Goal: Task Accomplishment & Management: Complete application form

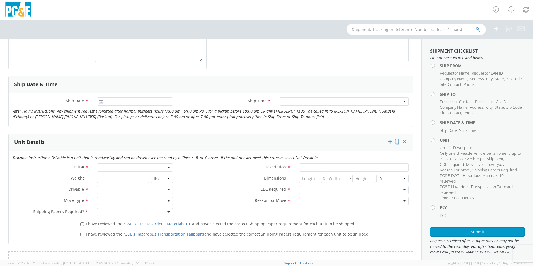
scroll to position [195, 0]
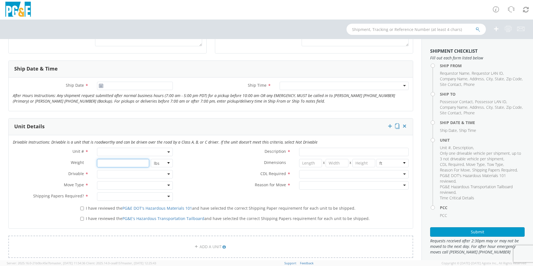
click at [116, 164] on input "number" at bounding box center [123, 163] width 52 height 8
click at [109, 164] on input "number" at bounding box center [123, 163] width 52 height 8
click at [169, 164] on select "lbs kgs" at bounding box center [162, 163] width 22 height 8
click at [151, 159] on select "lbs kgs" at bounding box center [162, 163] width 22 height 8
click at [107, 161] on input "number" at bounding box center [123, 163] width 52 height 8
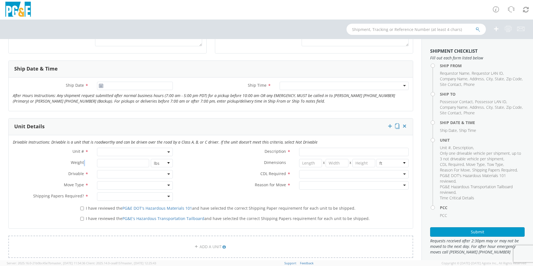
click at [84, 162] on label "Weight *" at bounding box center [51, 162] width 84 height 7
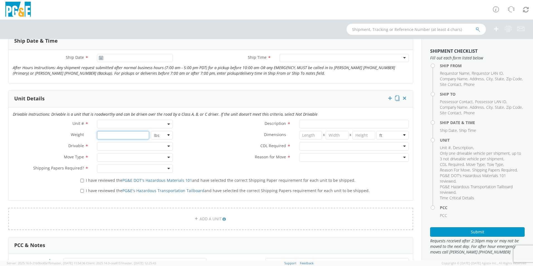
click at [135, 134] on input "number" at bounding box center [123, 135] width 52 height 8
click at [99, 122] on span at bounding box center [135, 124] width 76 height 8
drag, startPoint x: 61, startPoint y: 132, endPoint x: 87, endPoint y: 131, distance: 26.2
click at [63, 132] on label "Weight *" at bounding box center [51, 134] width 84 height 7
click at [110, 124] on span at bounding box center [135, 124] width 76 height 8
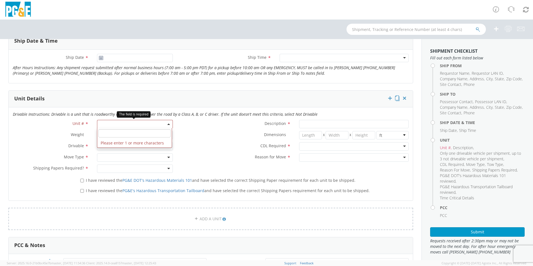
click at [113, 123] on span at bounding box center [135, 124] width 76 height 8
click at [111, 125] on span at bounding box center [135, 124] width 76 height 8
click at [118, 134] on input "search" at bounding box center [134, 133] width 72 height 8
type input "b45328"
type input "TRUCK; TROUBLE W/AERIAL 4X4"
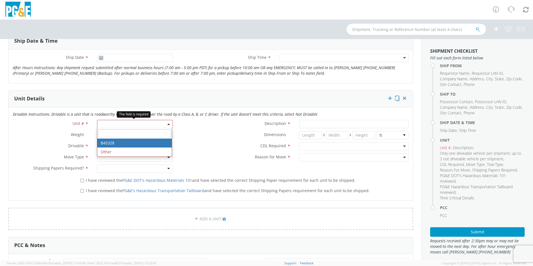
type input "22000"
select select "B45328"
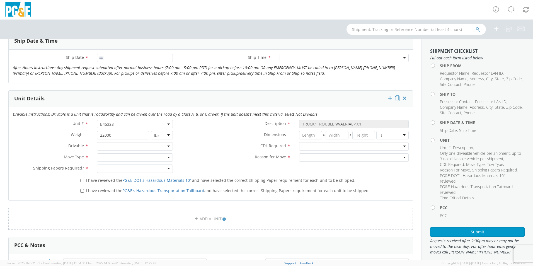
click at [187, 125] on label "Description *" at bounding box center [236, 123] width 118 height 7
click at [169, 123] on span "B45328" at bounding box center [135, 124] width 76 height 8
click at [134, 123] on span "B45328" at bounding box center [135, 123] width 70 height 5
click at [117, 135] on input "22000" at bounding box center [123, 135] width 52 height 8
drag, startPoint x: 209, startPoint y: 135, endPoint x: 201, endPoint y: 135, distance: 7.2
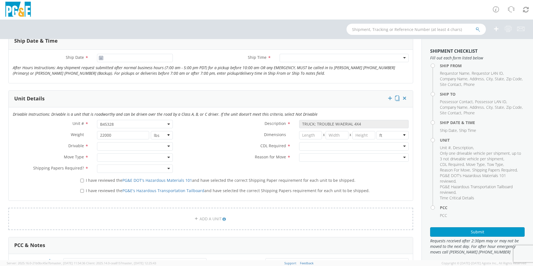
click at [208, 135] on label "Dimensions *" at bounding box center [236, 134] width 118 height 7
click at [127, 122] on span "B45328" at bounding box center [135, 123] width 70 height 5
click at [122, 132] on input "search" at bounding box center [134, 133] width 72 height 8
click at [204, 130] on div "Description * TRUCK; TROUBLE W/AERIAL 4X4" at bounding box center [295, 125] width 236 height 11
drag, startPoint x: 123, startPoint y: 133, endPoint x: 98, endPoint y: 135, distance: 25.2
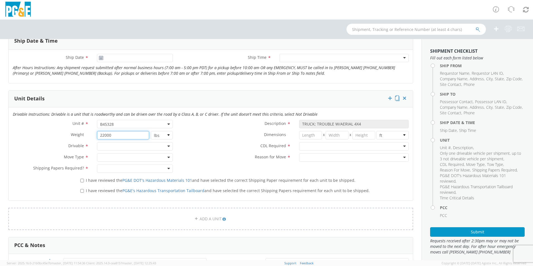
click at [98, 135] on input "22000" at bounding box center [123, 135] width 52 height 8
click at [202, 137] on label "Dimensions *" at bounding box center [236, 134] width 118 height 7
click at [124, 122] on span "B45328" at bounding box center [135, 123] width 70 height 5
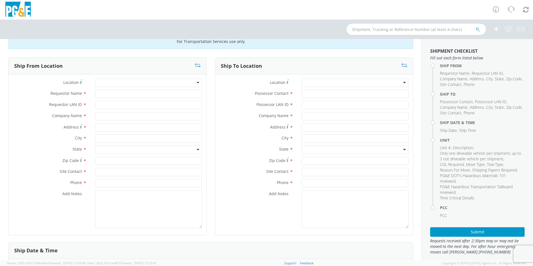
scroll to position [0, 0]
